Goal: Information Seeking & Learning: Learn about a topic

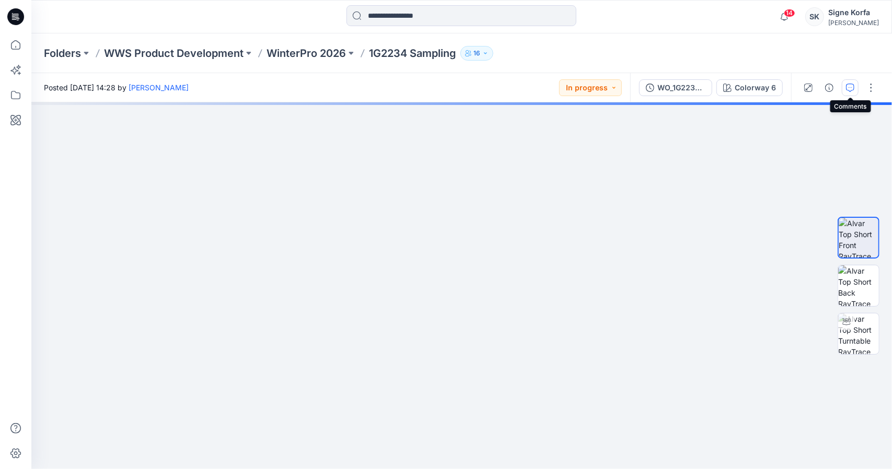
click at [847, 91] on button "button" at bounding box center [850, 87] width 17 height 17
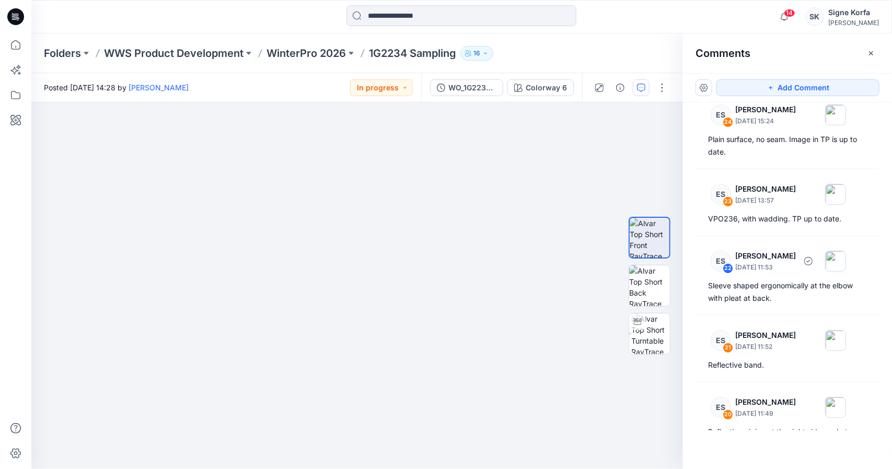
scroll to position [157, 0]
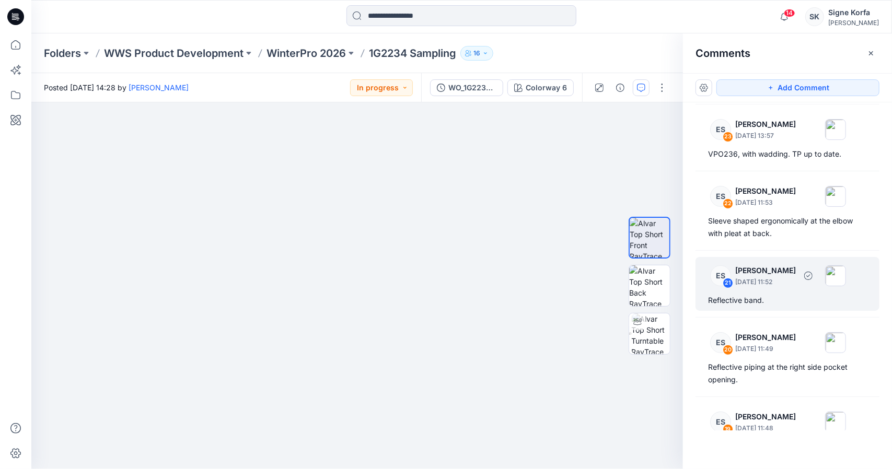
click at [784, 290] on div "ES 21 [PERSON_NAME] [DATE] 11:52 Reflective band." at bounding box center [788, 284] width 184 height 54
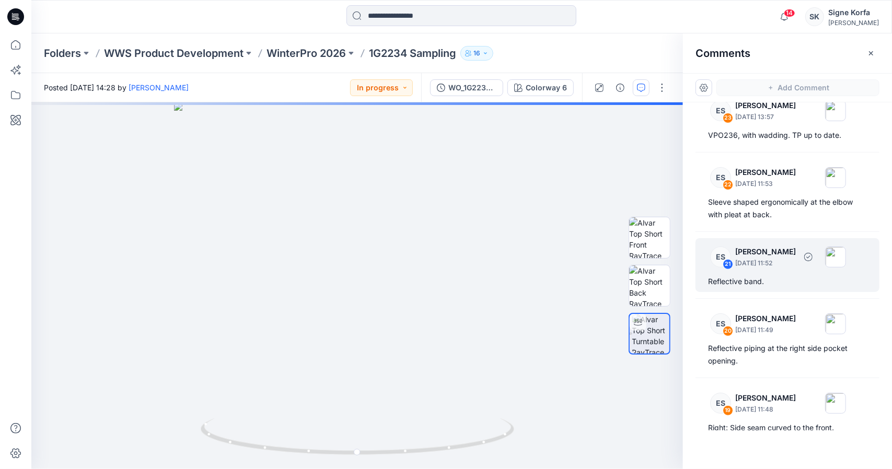
scroll to position [209, 0]
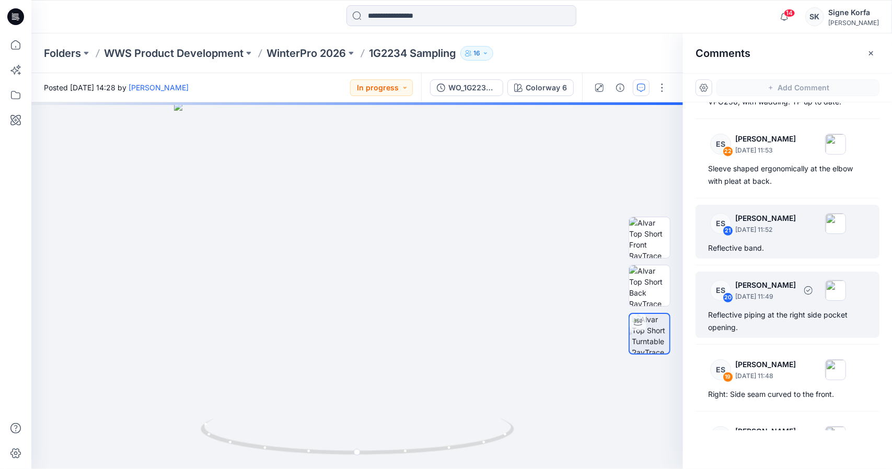
click at [782, 317] on div "Reflective piping at the right side pocket opening." at bounding box center [787, 321] width 159 height 25
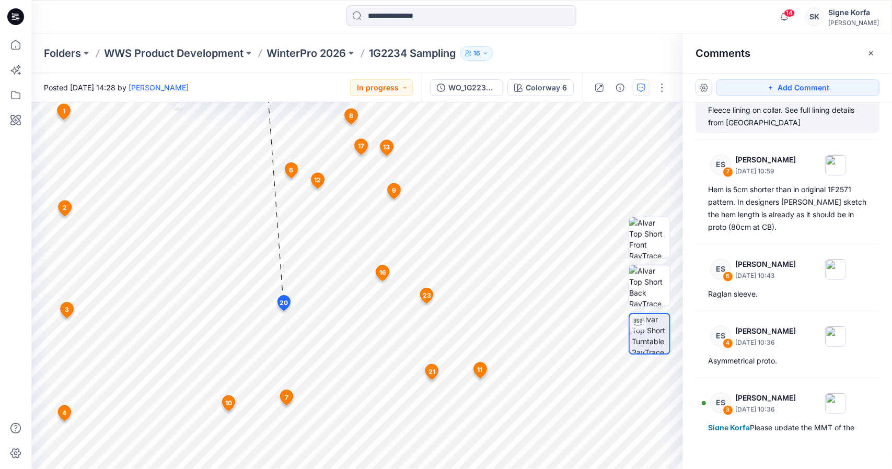
scroll to position [1359, 0]
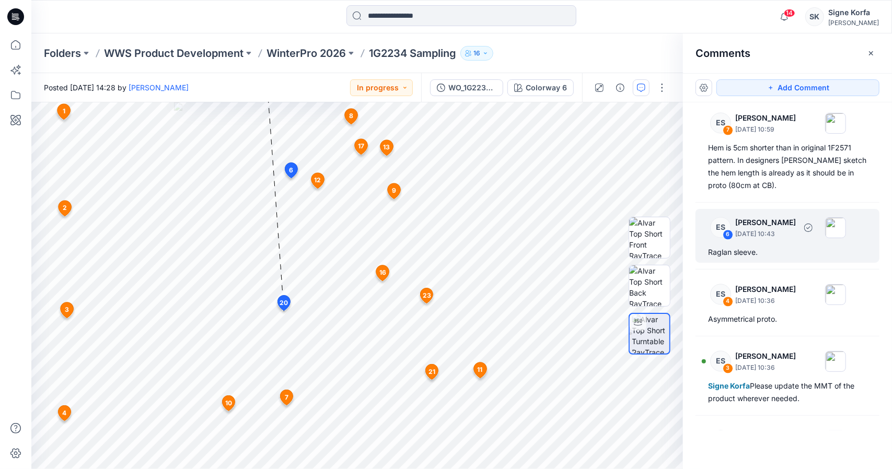
click at [769, 239] on div "ES 6 [PERSON_NAME] [DATE] 10:43 Raglan sleeve." at bounding box center [788, 236] width 184 height 54
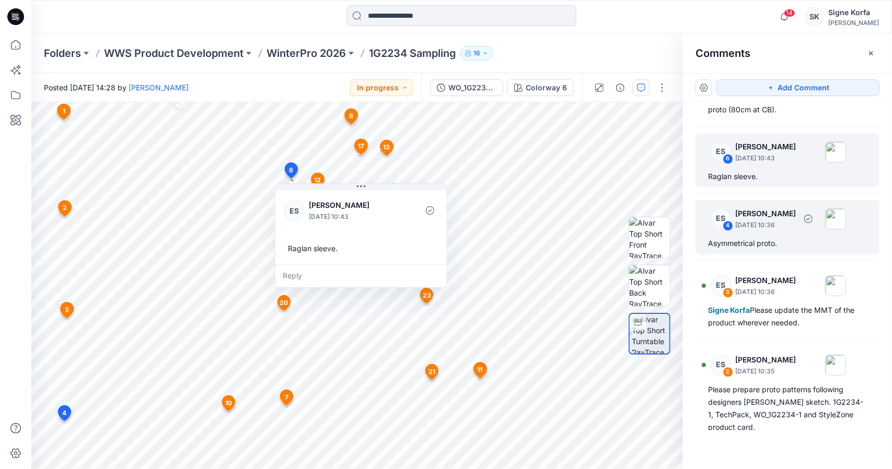
scroll to position [1524, 0]
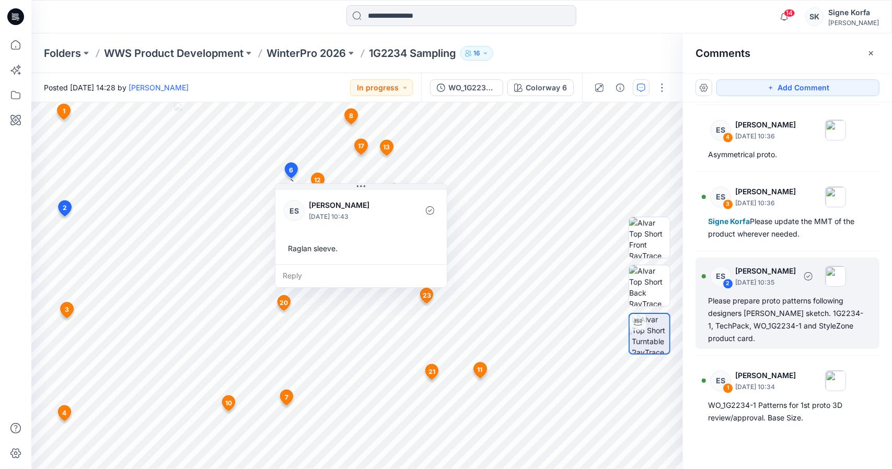
click at [785, 328] on div "Please prepare proto patterns following designers [PERSON_NAME] sketch. 1G2234-…" at bounding box center [787, 320] width 159 height 50
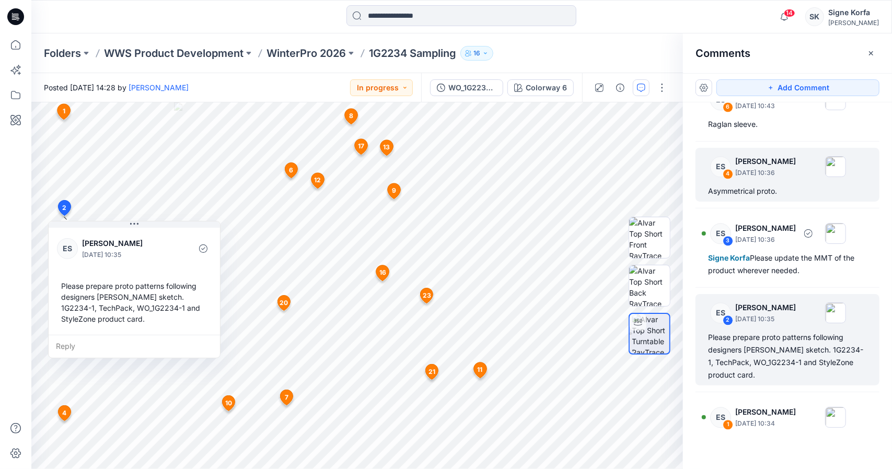
scroll to position [1263, 0]
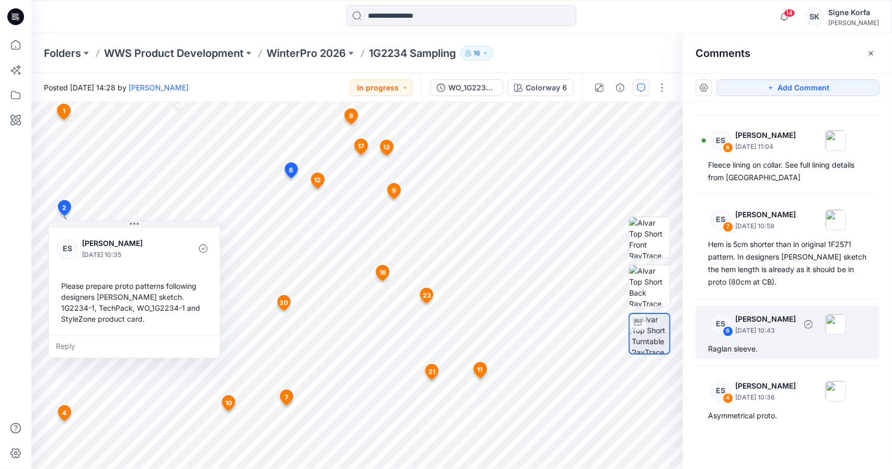
click at [775, 326] on p "[DATE] 10:43" at bounding box center [766, 331] width 61 height 10
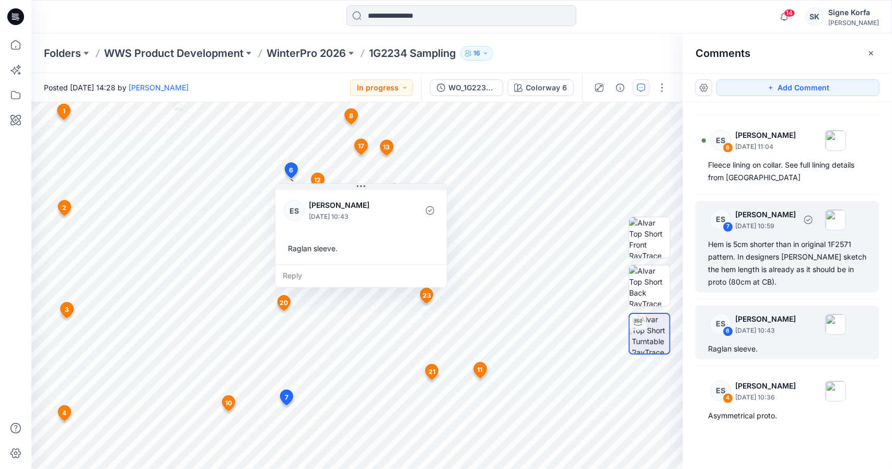
click at [778, 234] on div "ES 7 [PERSON_NAME] [DATE] 10:59 Hem is 5cm shorter than in original 1F2571 patt…" at bounding box center [788, 246] width 184 height 91
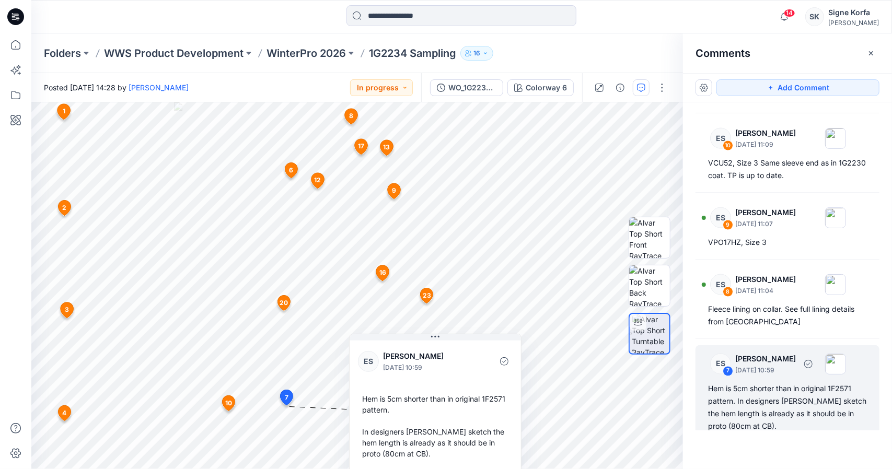
scroll to position [1106, 0]
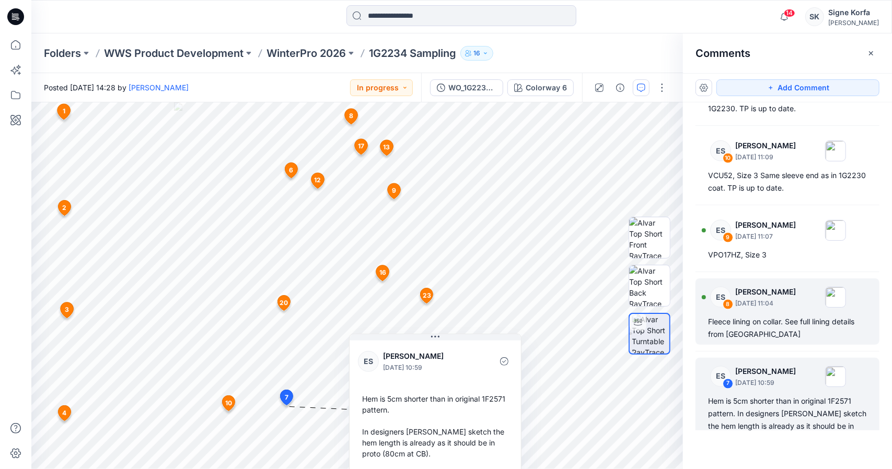
click at [775, 299] on p "[DATE] 11:04" at bounding box center [766, 304] width 61 height 10
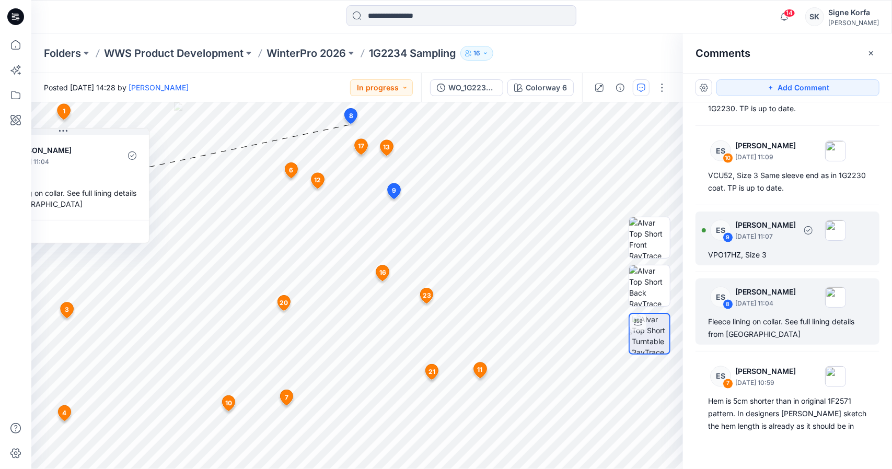
click at [776, 249] on div "VPO17HZ, Size 3" at bounding box center [787, 255] width 159 height 13
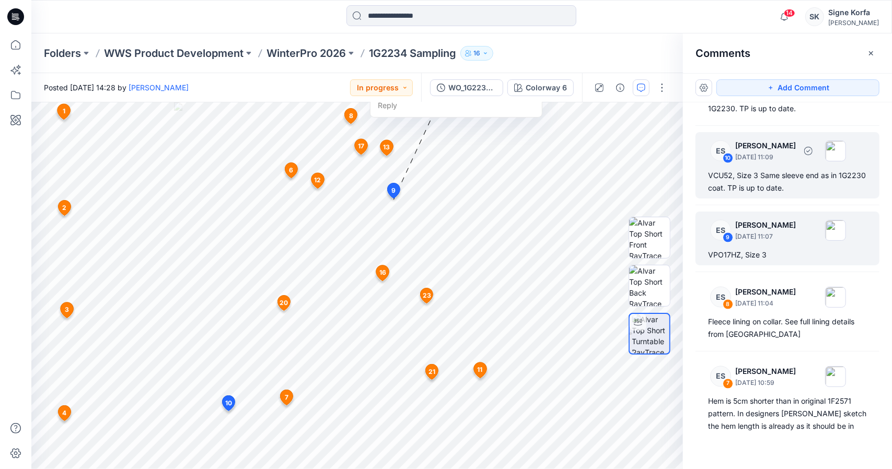
click at [772, 192] on div "ES 10 [PERSON_NAME] [DATE] 11:09 VCU52, Size 3 Same sleeve end as in 1G2230 coa…" at bounding box center [788, 165] width 184 height 66
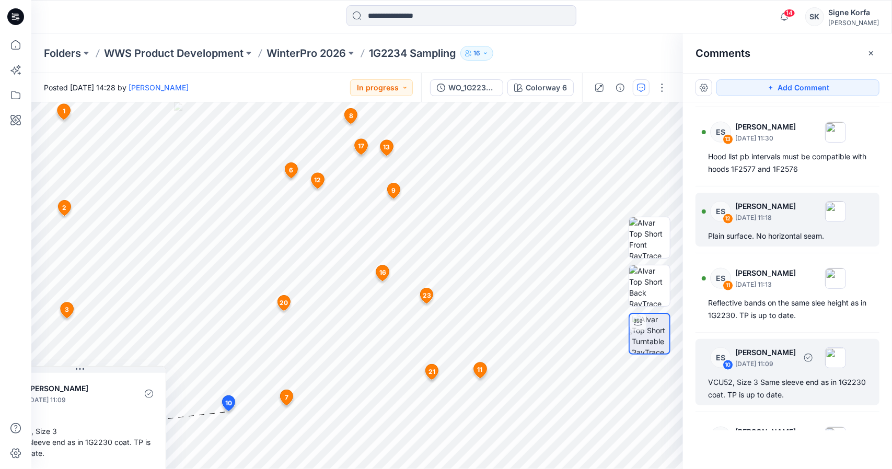
scroll to position [897, 0]
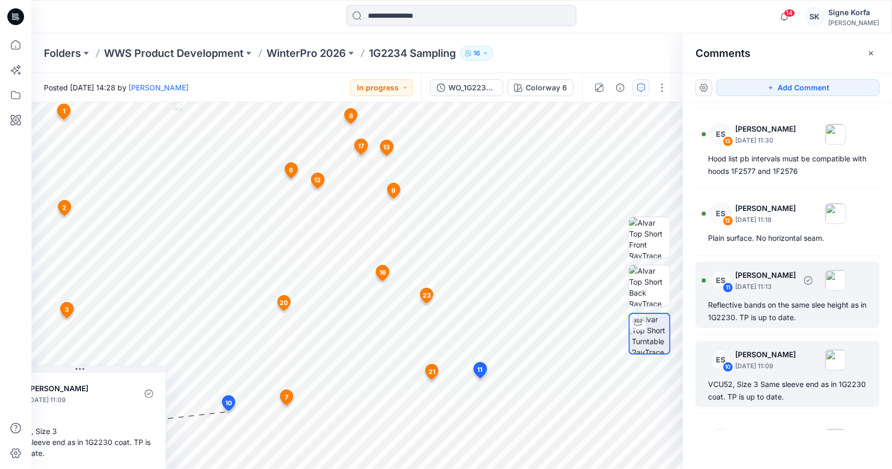
click at [762, 269] on p "[PERSON_NAME]" at bounding box center [766, 275] width 61 height 13
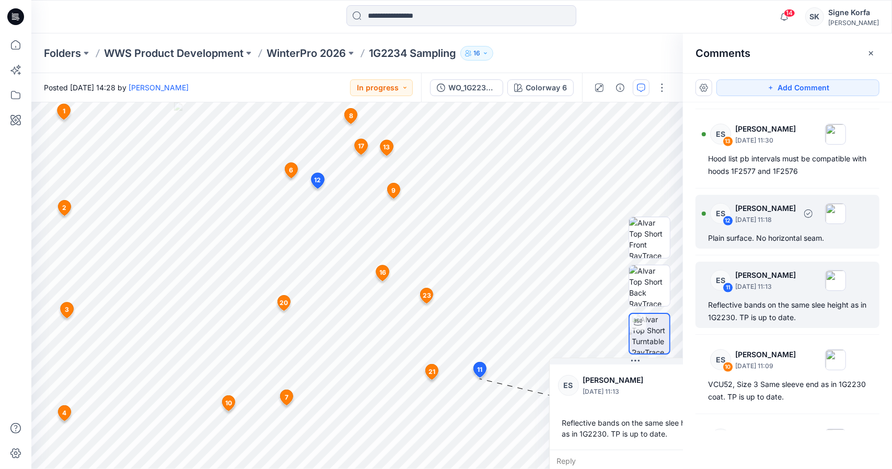
click at [764, 226] on div "ES 12 [PERSON_NAME] [DATE] 11:18 Plain surface. No horizontal seam." at bounding box center [788, 222] width 184 height 54
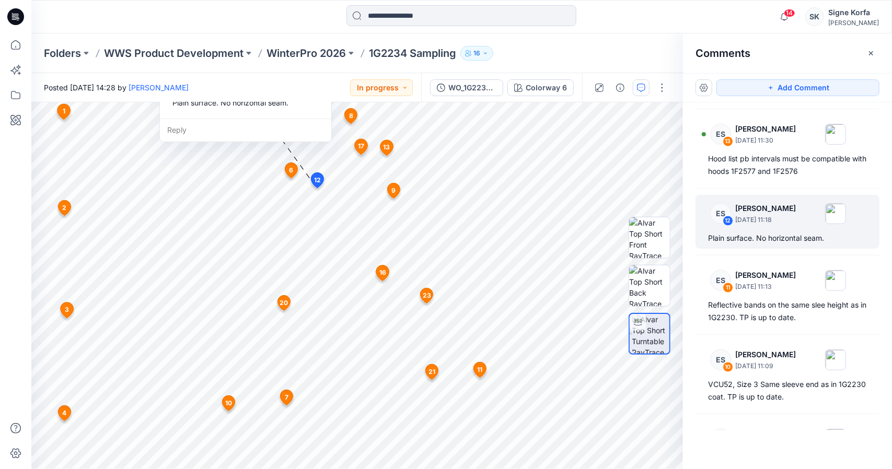
click at [761, 186] on div "ES 25 [PERSON_NAME] [DATE] 15:28 Plain surface, no seam. TP image is up to date…" at bounding box center [787, 266] width 209 height 328
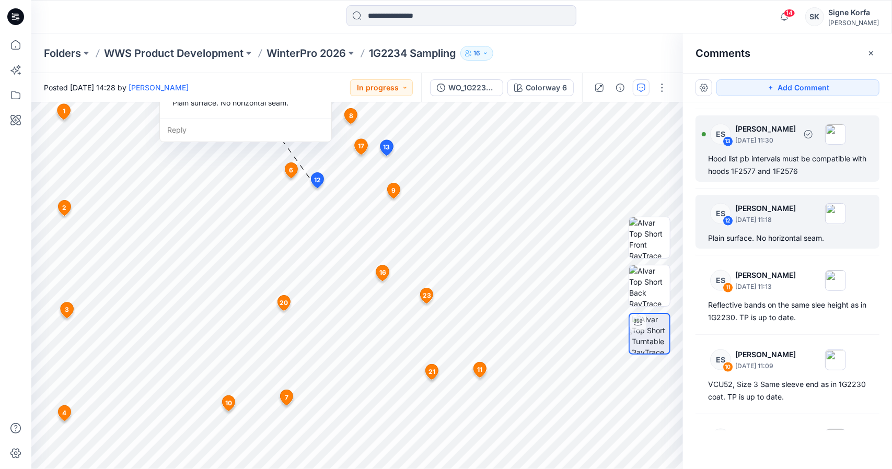
click at [761, 171] on div "Hood list pb intervals must be compatible with hoods 1F2577 and 1F2576" at bounding box center [787, 165] width 159 height 25
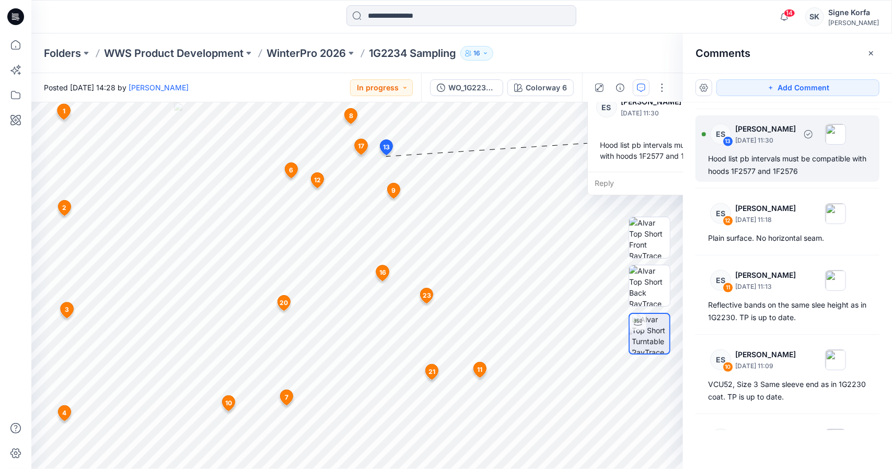
scroll to position [740, 0]
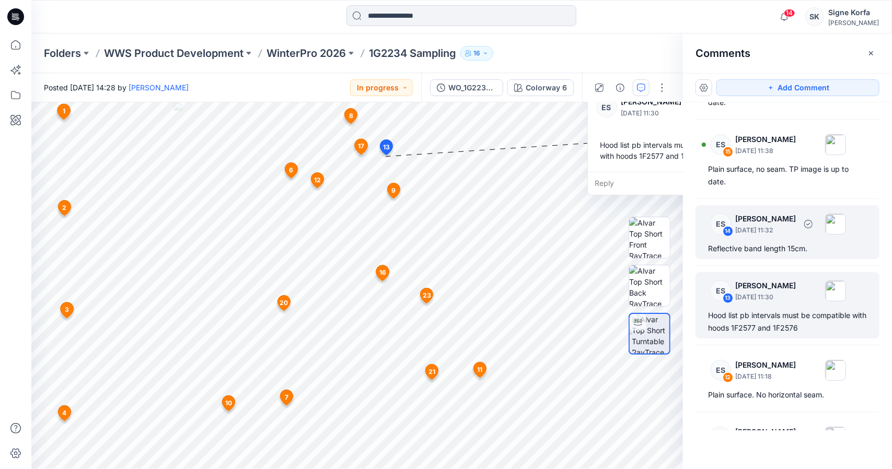
click at [762, 239] on div "ES 14 [PERSON_NAME] [DATE] 11:32 Reflective band length 15cm." at bounding box center [788, 232] width 184 height 54
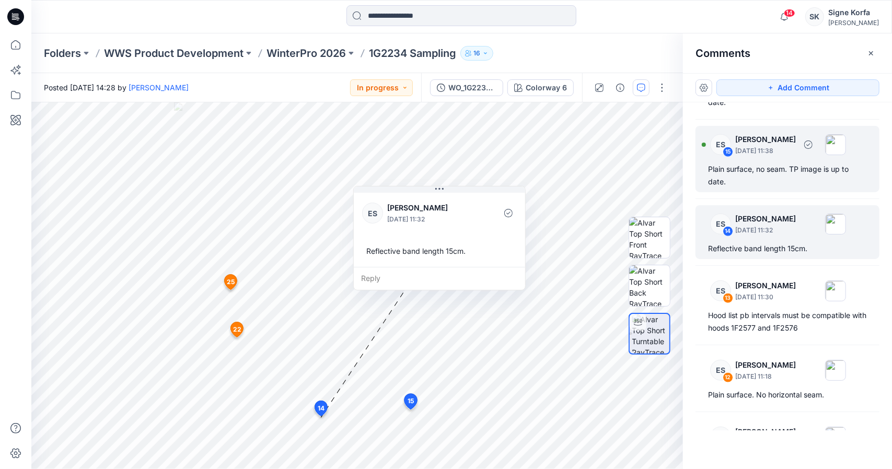
click at [761, 163] on div "Plain surface, no seam. TP image is up to date." at bounding box center [787, 175] width 159 height 25
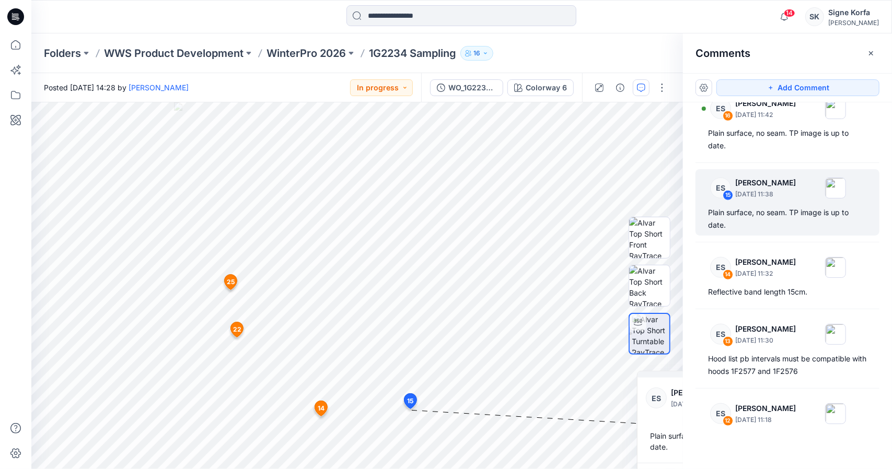
scroll to position [531, 0]
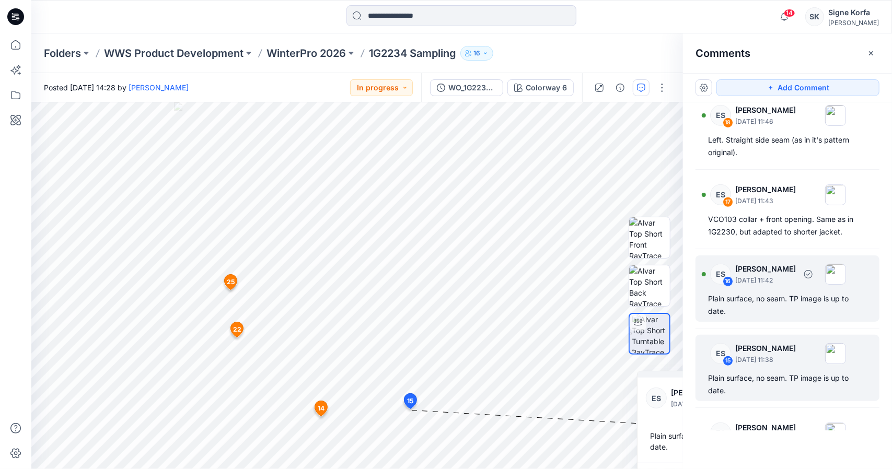
click at [766, 263] on p "[PERSON_NAME]" at bounding box center [766, 269] width 61 height 13
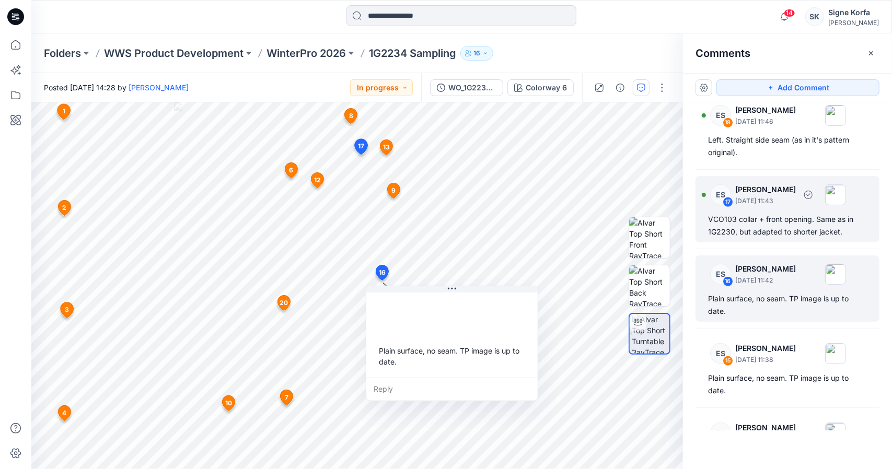
click at [766, 222] on div "VCO103 collar + front opening. Same as in 1G2230, but adapted to shorter jacket." at bounding box center [787, 225] width 159 height 25
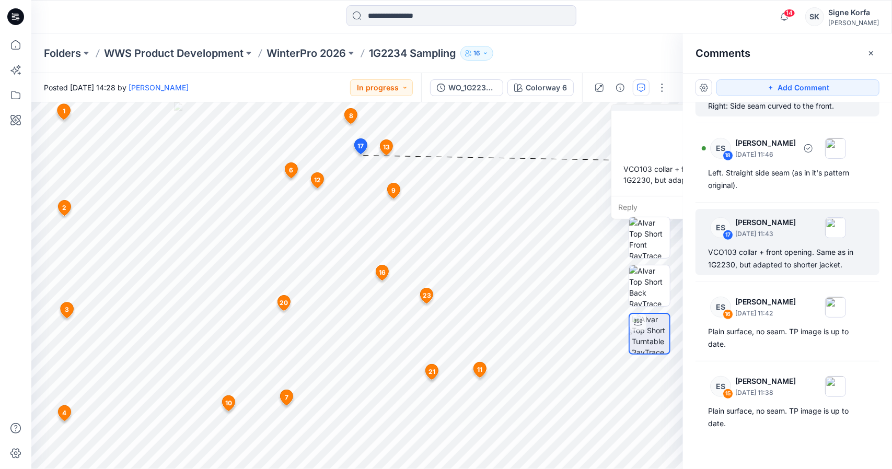
scroll to position [426, 0]
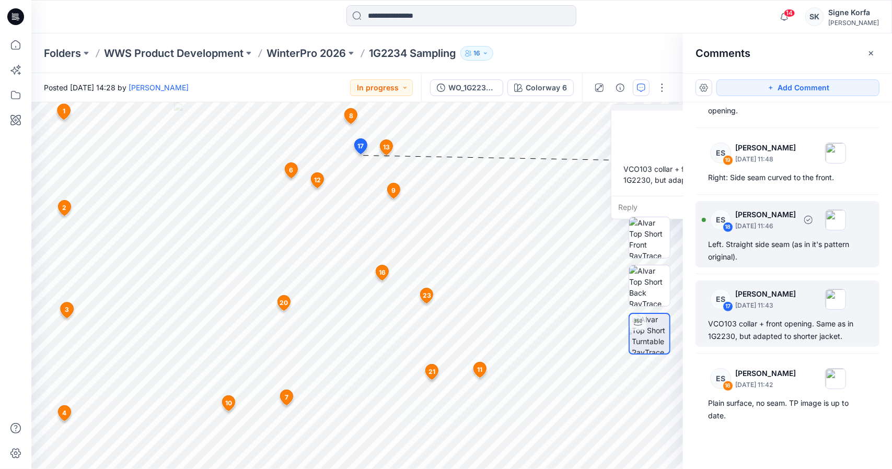
click at [766, 222] on p "[DATE] 11:46" at bounding box center [766, 226] width 61 height 10
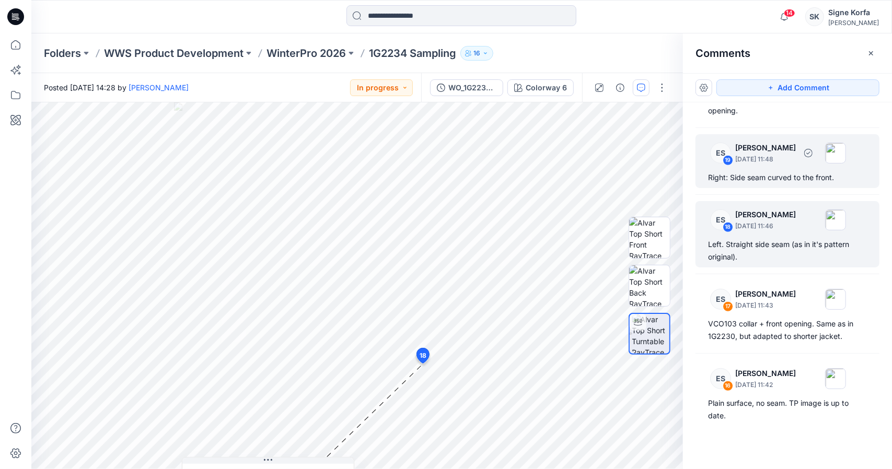
click at [772, 168] on div "ES 19 [PERSON_NAME] [DATE] 11:48 Right: Side seam curved to the front." at bounding box center [788, 161] width 184 height 54
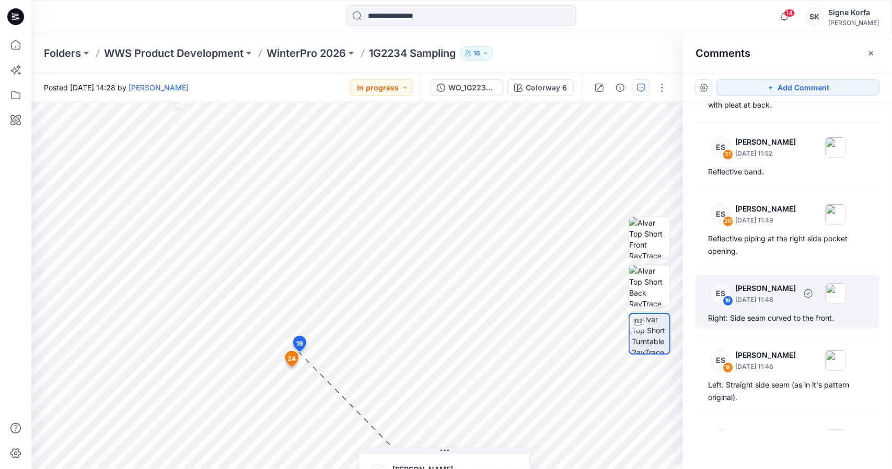
scroll to position [269, 0]
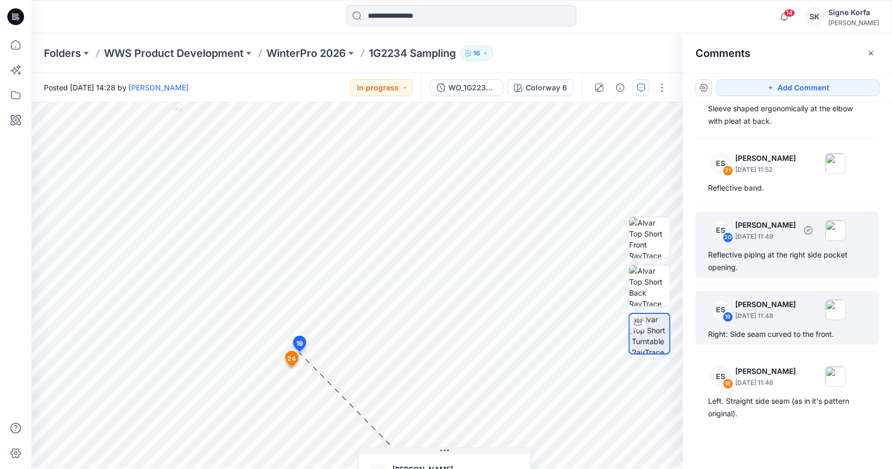
click at [767, 240] on p "[DATE] 11:49" at bounding box center [766, 237] width 61 height 10
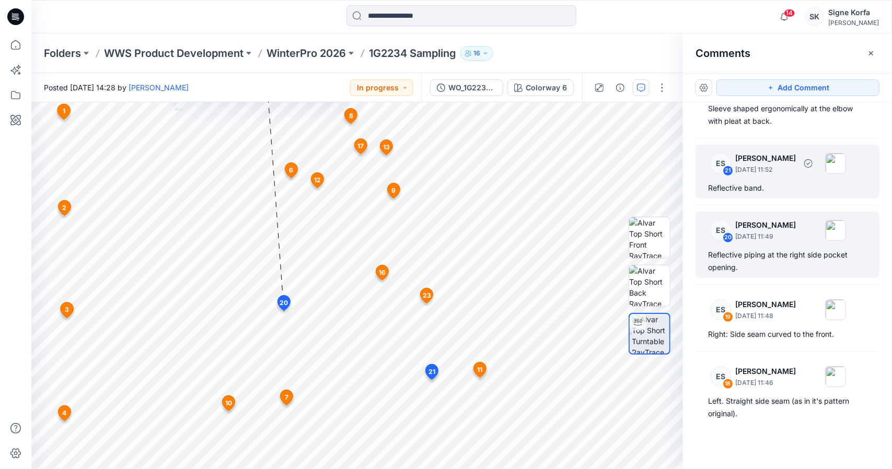
click at [766, 169] on p "[DATE] 11:52" at bounding box center [766, 170] width 61 height 10
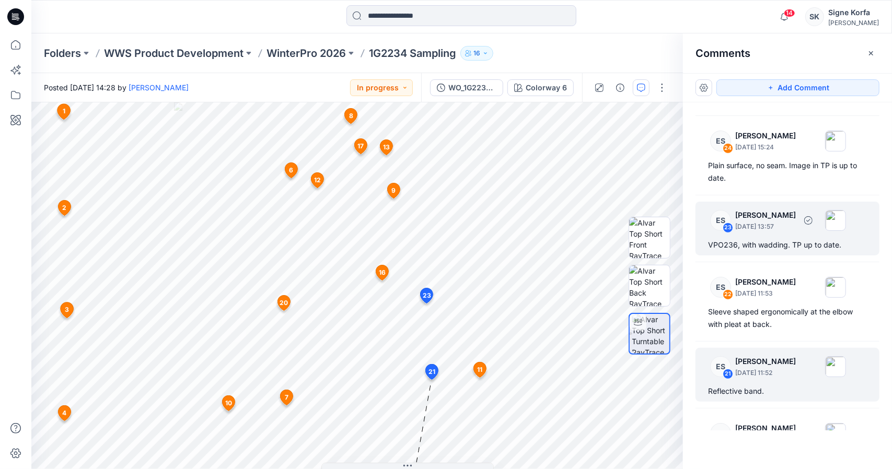
scroll to position [60, 0]
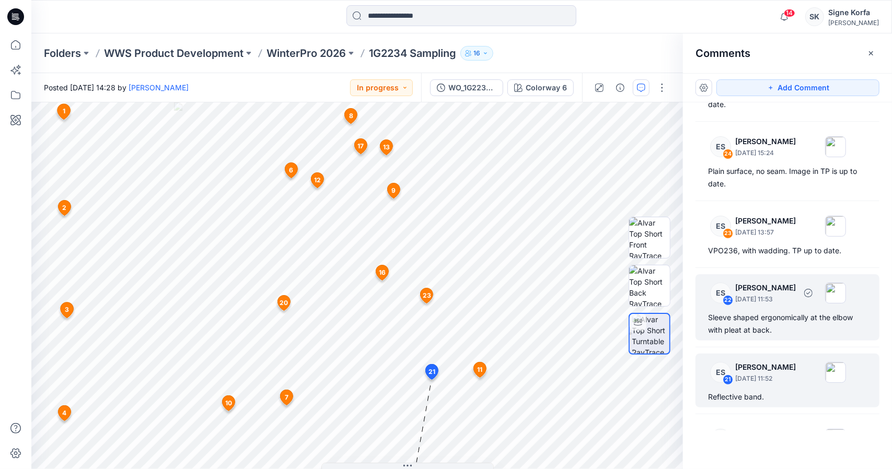
click at [758, 294] on p "[DATE] 11:53" at bounding box center [766, 299] width 61 height 10
